Goal: Task Accomplishment & Management: Use online tool/utility

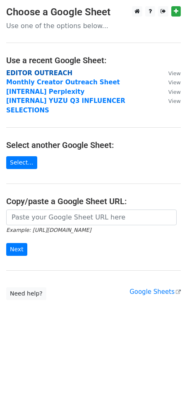
click at [57, 69] on strong "EDITOR OUTREACH" at bounding box center [39, 72] width 66 height 7
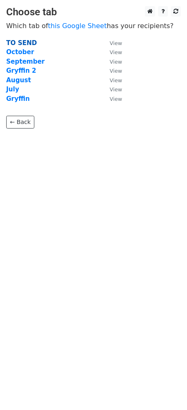
click at [19, 44] on strong "TO SEND" at bounding box center [21, 42] width 31 height 7
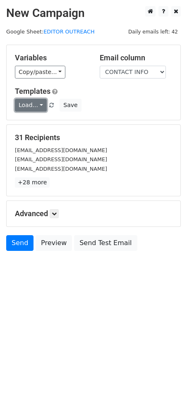
click at [39, 105] on link "Load..." at bounding box center [31, 105] width 32 height 13
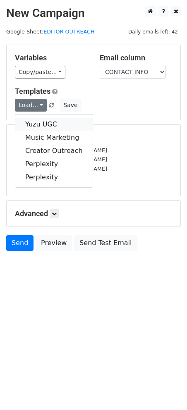
click at [44, 127] on link "Yuzu UGC" at bounding box center [53, 124] width 77 height 13
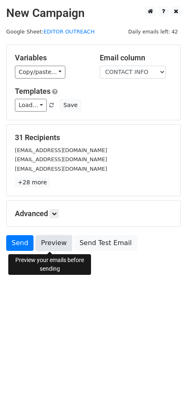
click at [48, 246] on link "Preview" at bounding box center [54, 243] width 36 height 16
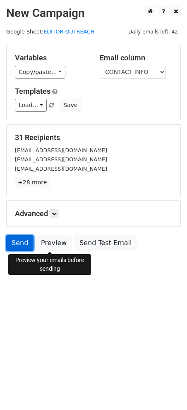
click at [23, 244] on link "Send" at bounding box center [19, 243] width 27 height 16
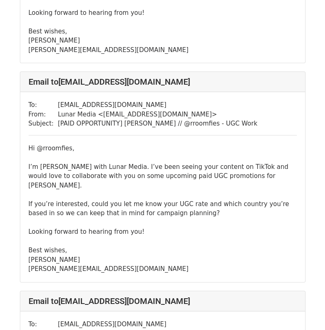
scroll to position [331, 0]
